Goal: Task Accomplishment & Management: Manage account settings

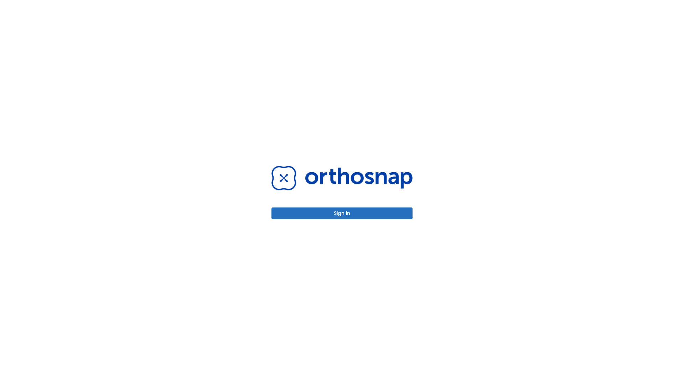
click at [342, 213] on button "Sign in" at bounding box center [341, 213] width 141 height 12
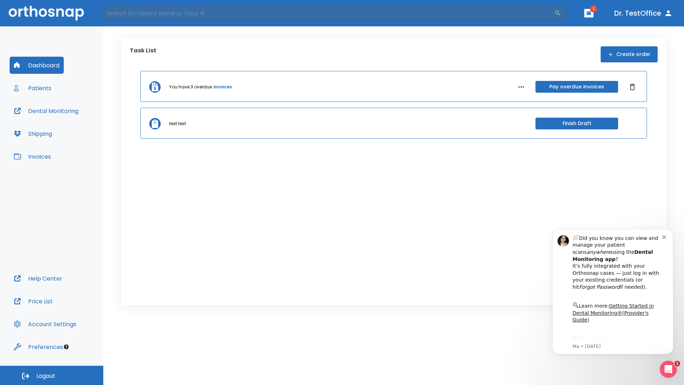
click at [52, 375] on span "Logout" at bounding box center [45, 376] width 19 height 8
